Goal: Information Seeking & Learning: Learn about a topic

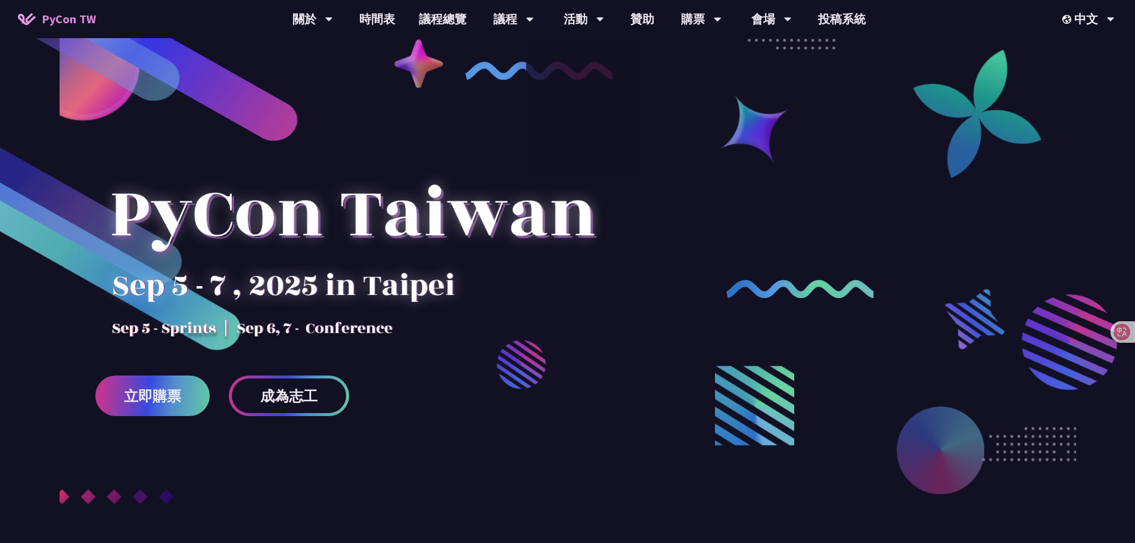
click at [687, 151] on div at bounding box center [567, 324] width 1135 height 507
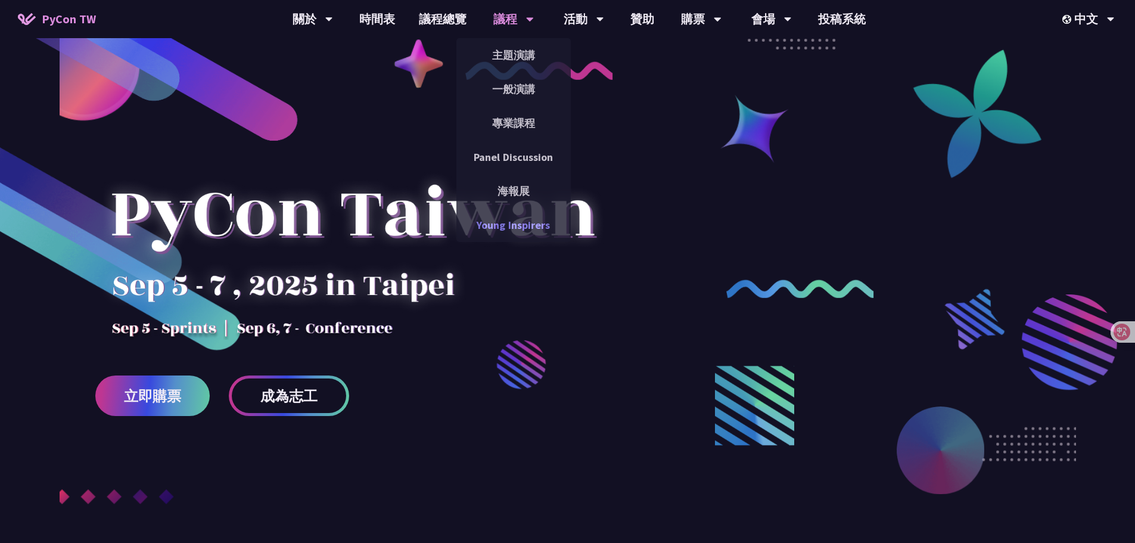
click at [515, 225] on link "Young Inspirers" at bounding box center [513, 225] width 114 height 28
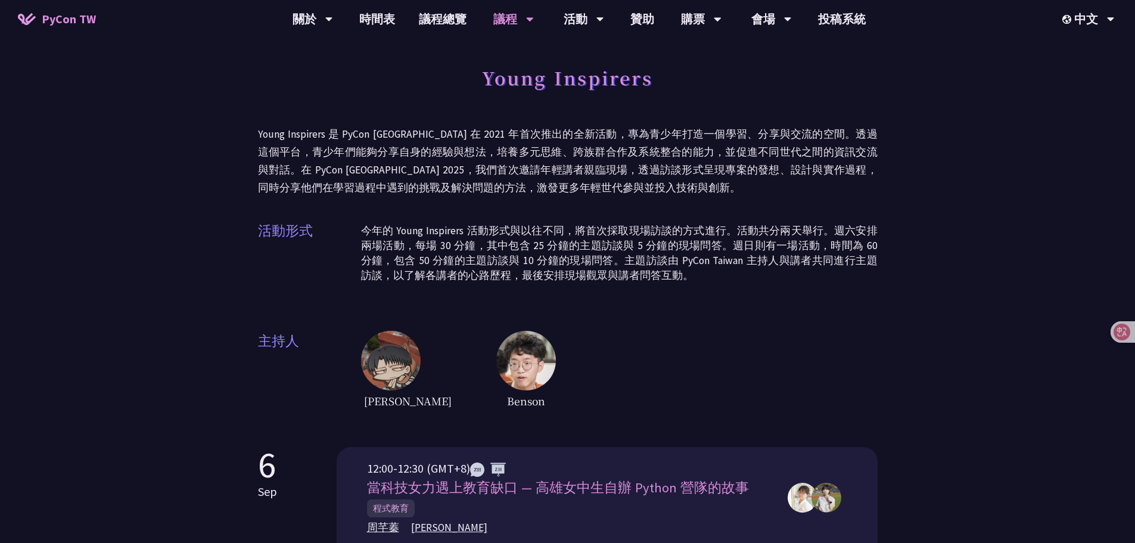
click at [591, 104] on div "Young Inspirers" at bounding box center [568, 91] width 620 height 63
click at [586, 102] on div "Young Inspirers" at bounding box center [568, 91] width 620 height 63
drag, startPoint x: 656, startPoint y: 80, endPoint x: 680, endPoint y: 80, distance: 23.2
click at [657, 80] on div "Young Inspirers" at bounding box center [568, 91] width 620 height 63
drag, startPoint x: 680, startPoint y: 80, endPoint x: 462, endPoint y: 79, distance: 217.4
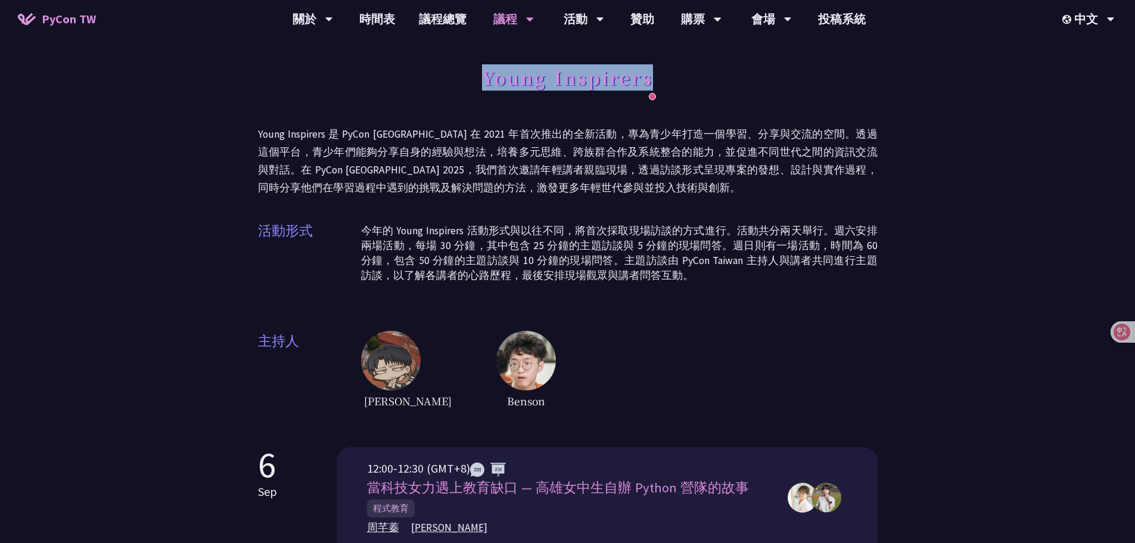
click at [462, 79] on div "Young Inspirers" at bounding box center [568, 91] width 620 height 63
copy h1 "Young Inspirers"
click at [1091, 53] on div "EN" at bounding box center [1087, 55] width 71 height 28
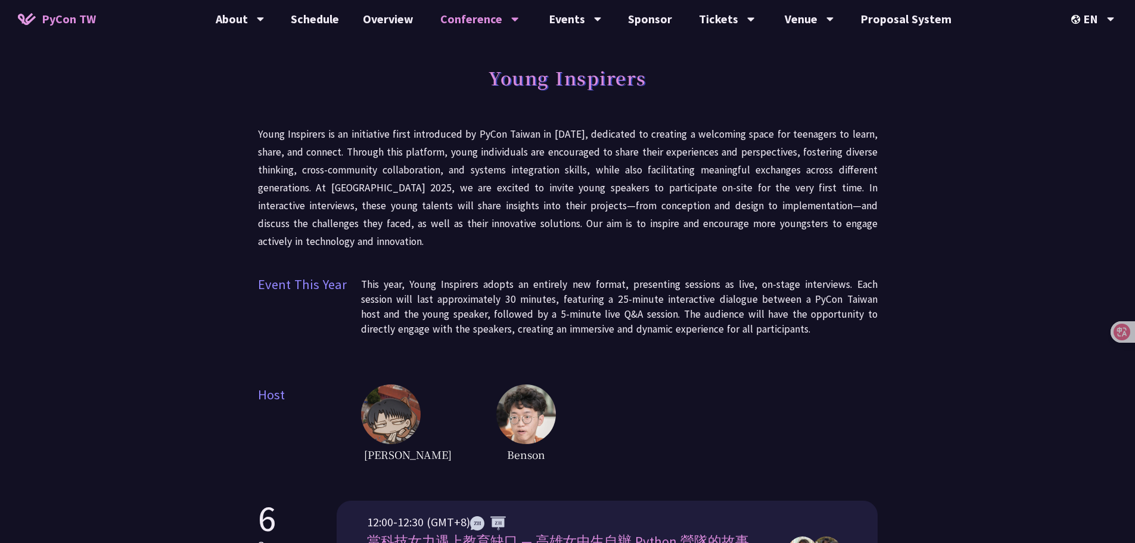
drag, startPoint x: 673, startPoint y: 152, endPoint x: 627, endPoint y: 148, distance: 45.4
click at [668, 151] on p "Young Inspirers is an initiative first introduced by PyCon Taiwan in [DATE], de…" at bounding box center [568, 187] width 620 height 125
click at [469, 148] on p "Young Inspirers is an initiative first introduced by PyCon Taiwan in [DATE], de…" at bounding box center [568, 187] width 620 height 125
click at [351, 147] on p "Young Inspirers is an initiative first introduced by PyCon Taiwan in [DATE], de…" at bounding box center [568, 187] width 620 height 125
drag, startPoint x: 268, startPoint y: 136, endPoint x: 284, endPoint y: 138, distance: 16.2
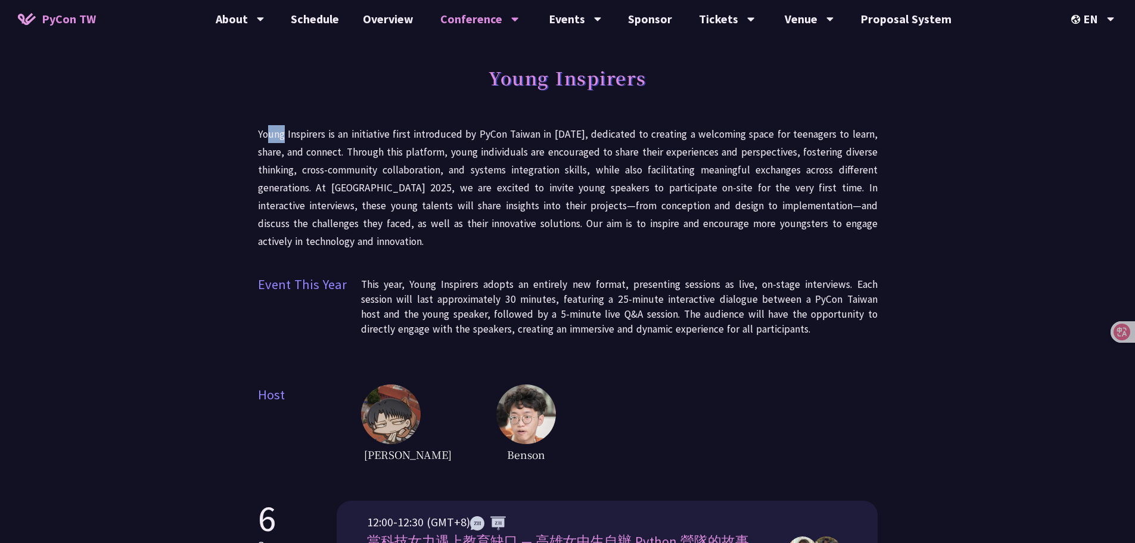
click at [284, 138] on p "Young Inspirers is an initiative first introduced by PyCon Taiwan in [DATE], de…" at bounding box center [568, 187] width 620 height 125
click at [434, 143] on p "Young Inspirers is an initiative first introduced by PyCon Taiwan in [DATE], de…" at bounding box center [568, 187] width 620 height 125
click at [472, 201] on p "Young Inspirers is an initiative first introduced by PyCon Taiwan in [DATE], de…" at bounding box center [568, 187] width 620 height 125
click at [547, 234] on p "Young Inspirers is an initiative first introduced by PyCon Taiwan in [DATE], de…" at bounding box center [568, 187] width 620 height 125
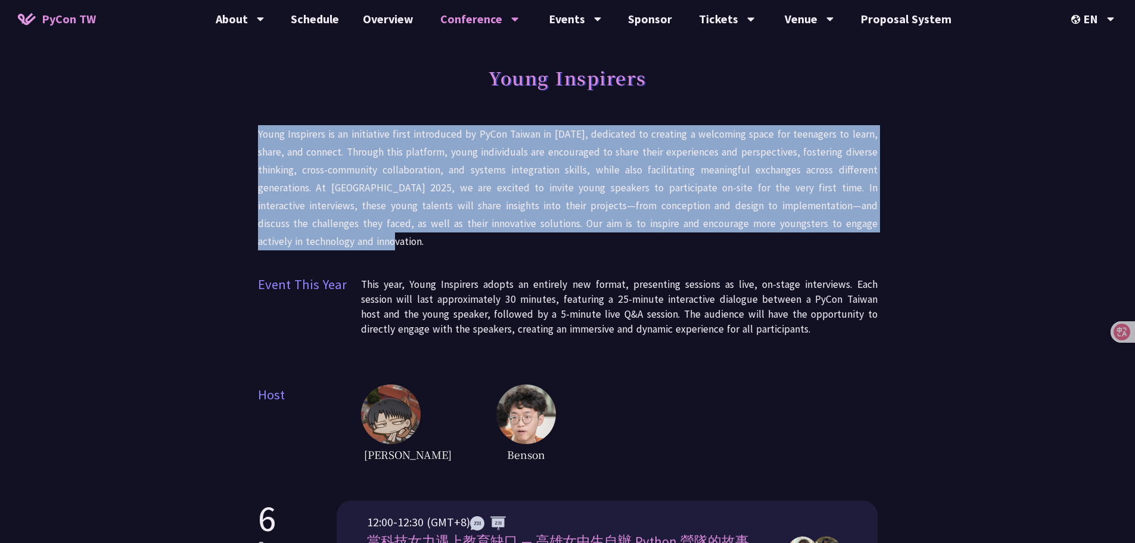
drag, startPoint x: 385, startPoint y: 248, endPoint x: 263, endPoint y: 145, distance: 160.6
click at [557, 198] on p "Young Inspirers is an initiative first introduced by PyCon Taiwan in [DATE], de…" at bounding box center [568, 187] width 620 height 125
click at [618, 189] on p "Young Inspirers is an initiative first introduced by PyCon Taiwan in [DATE], de…" at bounding box center [568, 187] width 620 height 125
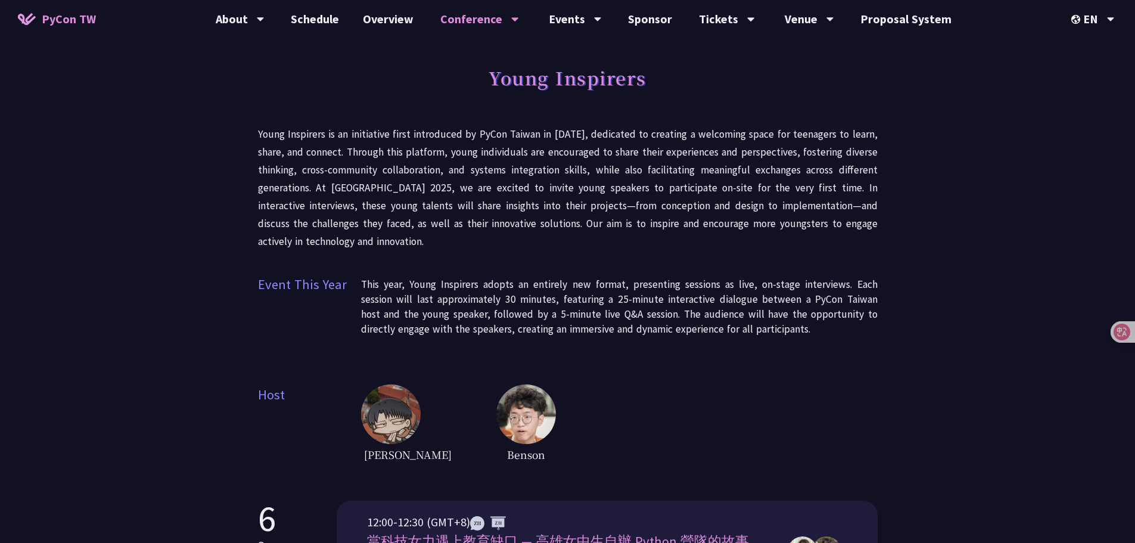
click at [645, 156] on p "Young Inspirers is an initiative first introduced by PyCon Taiwan in [DATE], de…" at bounding box center [568, 187] width 620 height 125
click at [561, 99] on div "Young Inspirers" at bounding box center [568, 91] width 620 height 63
click at [608, 101] on div "Young Inspirers" at bounding box center [568, 91] width 620 height 63
click at [631, 95] on div "Young Inspirers" at bounding box center [568, 91] width 620 height 63
drag, startPoint x: 654, startPoint y: 82, endPoint x: 453, endPoint y: 86, distance: 200.2
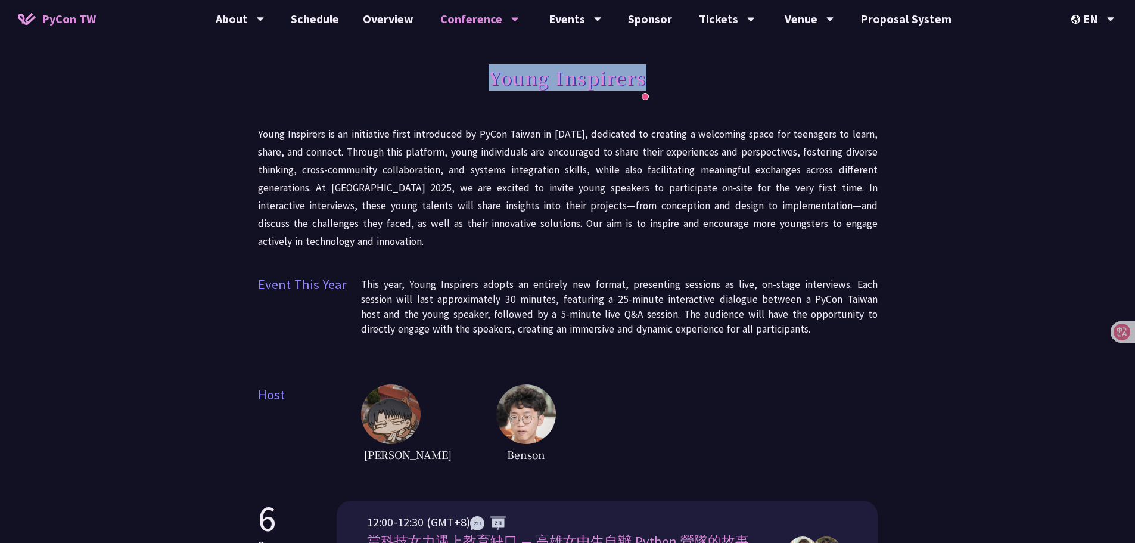
click at [453, 86] on div "Young Inspirers" at bounding box center [568, 91] width 620 height 63
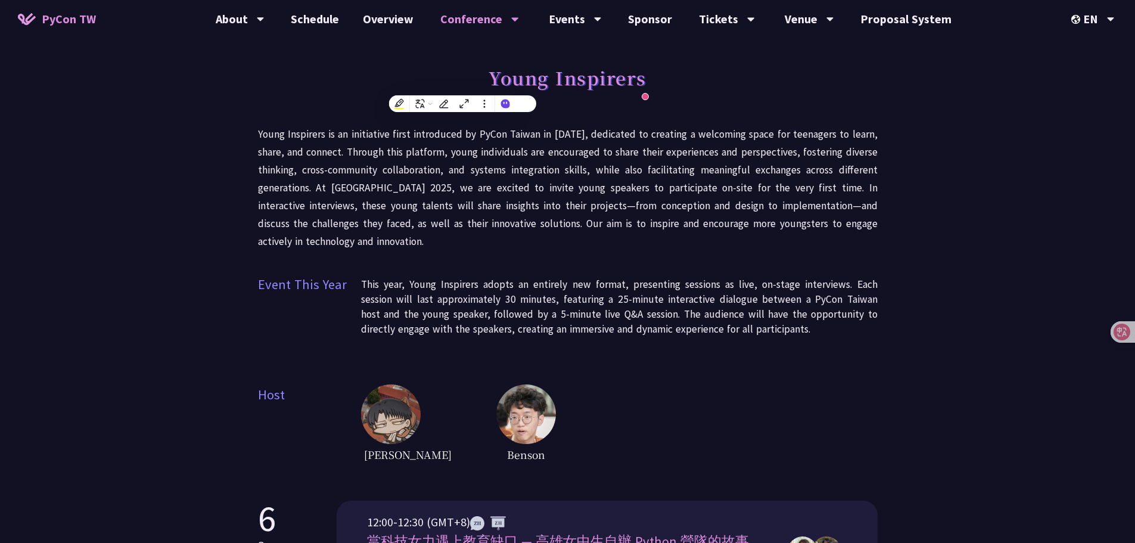
click at [804, 150] on p "Young Inspirers is an initiative first introduced by PyCon Taiwan in [DATE], de…" at bounding box center [568, 187] width 620 height 125
click at [791, 105] on div "Young Inspirers" at bounding box center [568, 91] width 620 height 63
click at [635, 83] on h1 "Young Inspirers" at bounding box center [567, 78] width 158 height 36
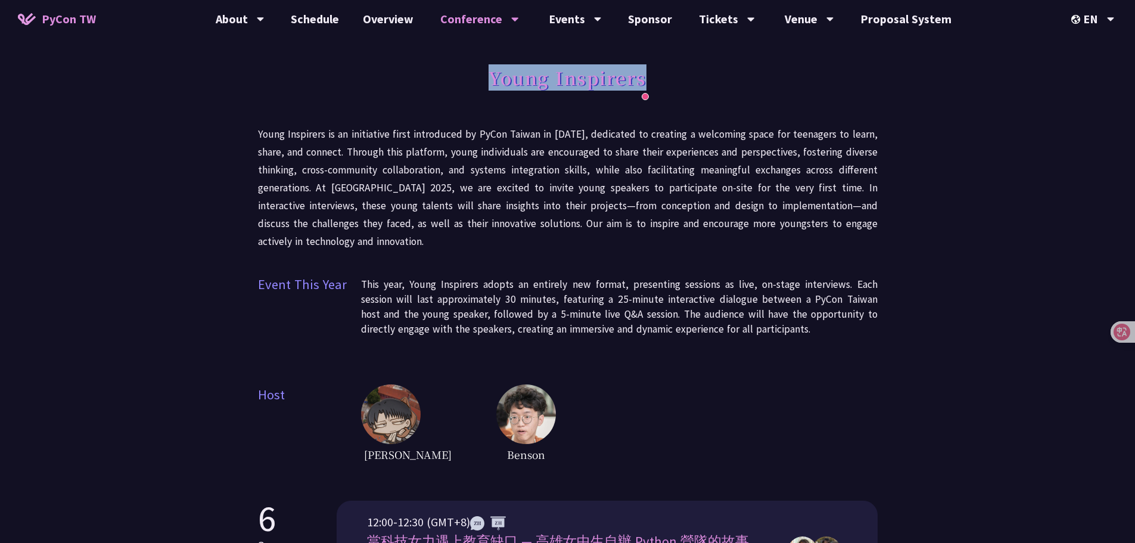
drag, startPoint x: 645, startPoint y: 79, endPoint x: 429, endPoint y: 87, distance: 216.4
click at [429, 87] on div "Young Inspirers" at bounding box center [568, 91] width 620 height 63
copy h1 "Young Inspirers"
click at [866, 99] on div "Young Inspirers" at bounding box center [568, 91] width 620 height 63
drag, startPoint x: 893, startPoint y: 100, endPoint x: 972, endPoint y: 0, distance: 127.6
